Goal: Task Accomplishment & Management: Complete application form

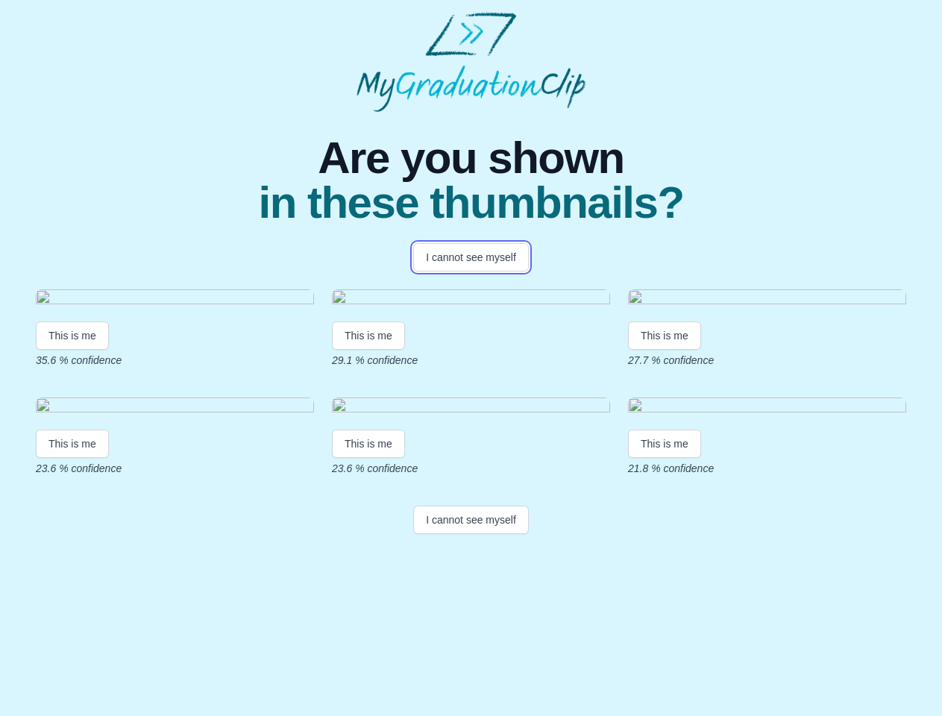
click at [471, 257] on button "I cannot see myself" at bounding box center [471, 257] width 116 height 28
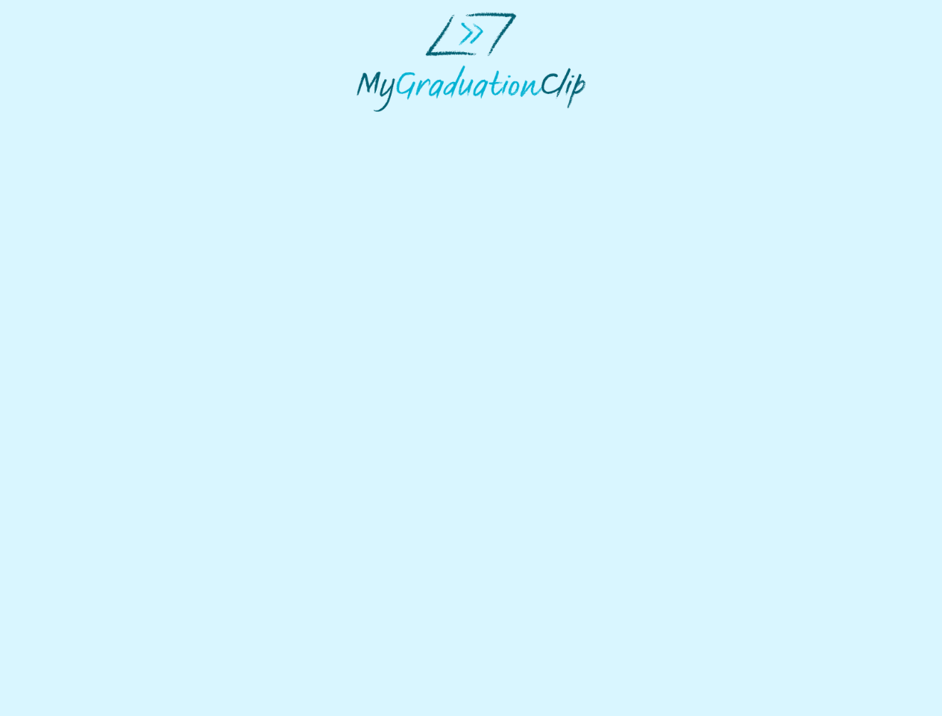
click at [72, 124] on html at bounding box center [471, 62] width 942 height 124
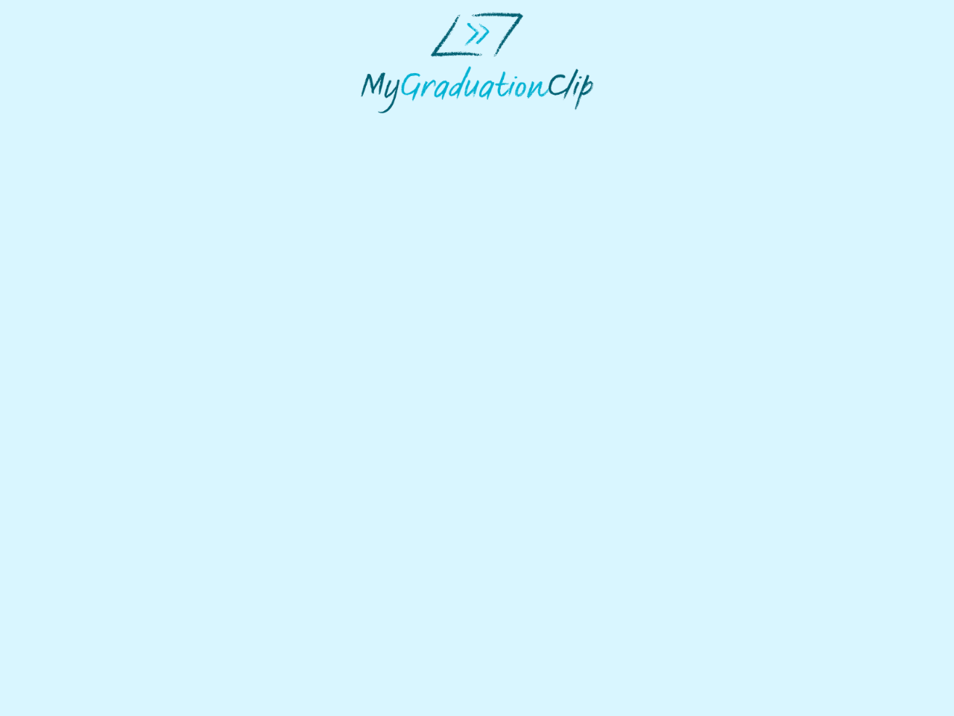
click at [371, 125] on html at bounding box center [477, 62] width 954 height 125
click at [668, 125] on html at bounding box center [477, 62] width 954 height 125
click at [72, 125] on html at bounding box center [477, 62] width 954 height 125
click at [371, 125] on html at bounding box center [477, 62] width 954 height 125
click at [668, 125] on html at bounding box center [477, 62] width 954 height 125
